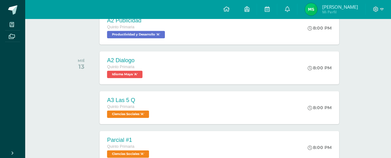
scroll to position [270, 0]
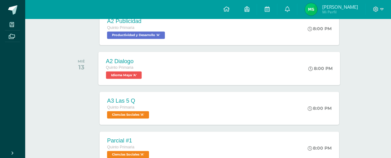
click at [125, 75] on span "Idioma Maya 'A'" at bounding box center [124, 74] width 36 height 7
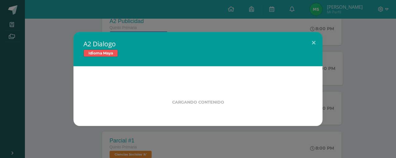
click at [125, 75] on div "Cargando contenido" at bounding box center [197, 96] width 249 height 60
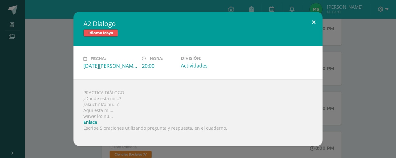
click at [314, 21] on button at bounding box center [314, 22] width 18 height 21
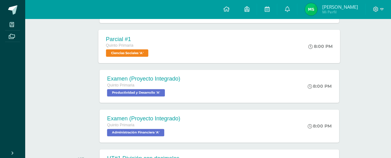
scroll to position [373, 0]
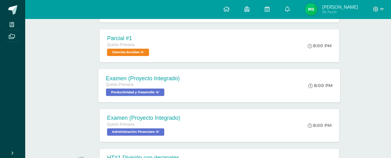
click at [145, 90] on span "Productividad y Desarrollo 'A'" at bounding box center [135, 91] width 59 height 7
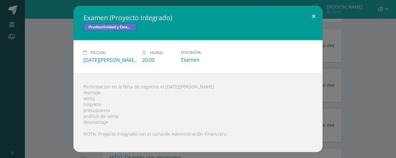
click at [310, 14] on button at bounding box center [314, 16] width 18 height 21
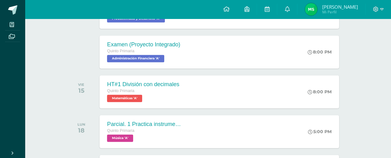
scroll to position [446, 0]
click at [133, 92] on div "Quinto Primaria" at bounding box center [142, 90] width 73 height 7
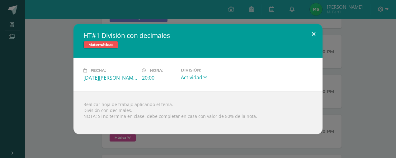
click at [312, 33] on button at bounding box center [314, 34] width 18 height 21
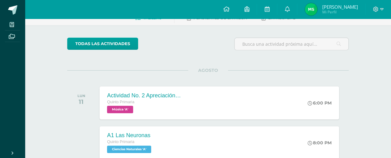
scroll to position [0, 0]
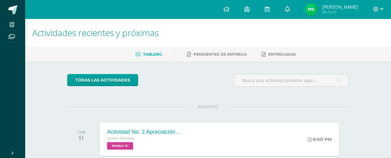
click at [297, 10] on link at bounding box center [287, 9] width 20 height 19
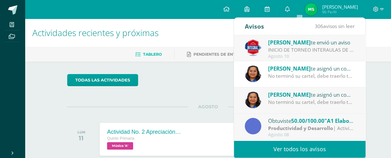
click at [290, 79] on div "No terminó su cartel, debe traerlo terminado para el [DATE] lo que [PERSON_NAME…" at bounding box center [311, 76] width 87 height 7
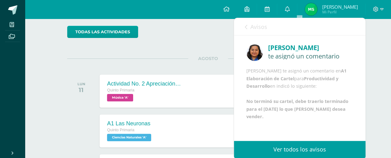
scroll to position [49, 0]
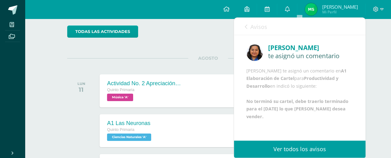
click at [245, 26] on icon at bounding box center [246, 26] width 2 height 5
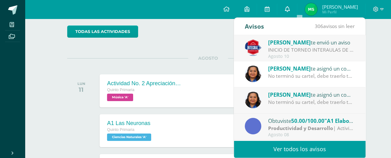
click at [290, 9] on icon at bounding box center [287, 9] width 5 height 6
click at [290, 10] on icon at bounding box center [287, 9] width 5 height 6
click at [290, 7] on icon at bounding box center [287, 9] width 5 height 6
click at [118, 64] on div "AGOSTO LUN 11 Actividad No. 2 Apreciación musical y la música en [GEOGRAPHIC_DA…" at bounding box center [208, 83] width 282 height 50
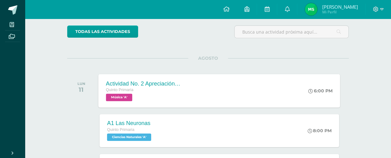
click at [124, 96] on span "Música 'A'" at bounding box center [119, 97] width 26 height 7
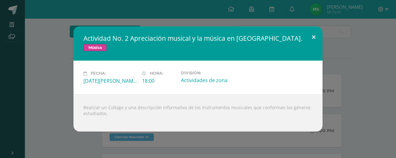
click at [315, 34] on button at bounding box center [314, 36] width 18 height 21
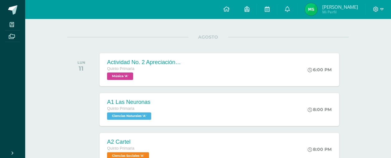
scroll to position [0, 0]
